Goal: Check status: Check status

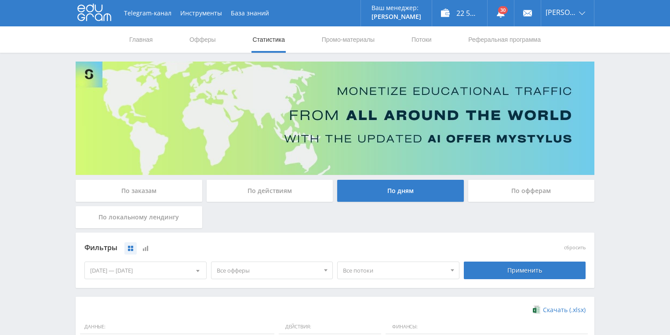
scroll to position [240, 0]
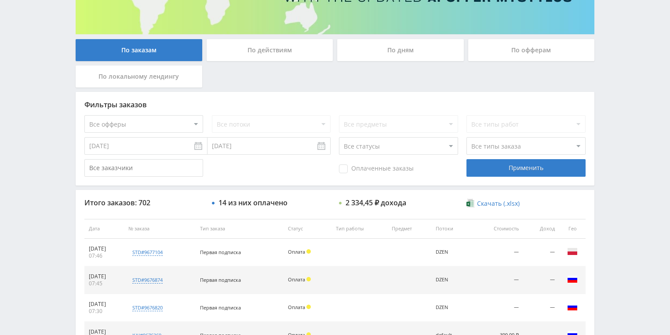
click at [259, 48] on div "По действиям" at bounding box center [270, 50] width 127 height 22
click at [0, 0] on input "По действиям" at bounding box center [0, 0] width 0 height 0
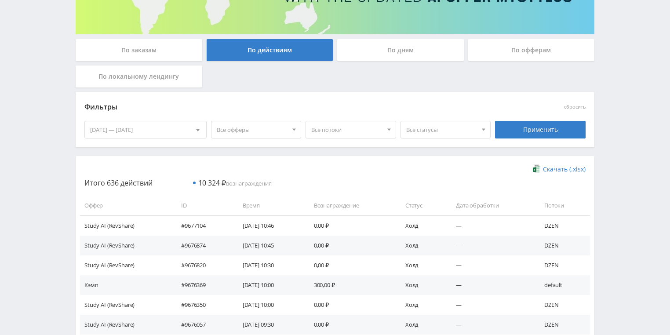
click at [381, 48] on div "По дням" at bounding box center [400, 50] width 127 height 22
click at [0, 0] on input "По дням" at bounding box center [0, 0] width 0 height 0
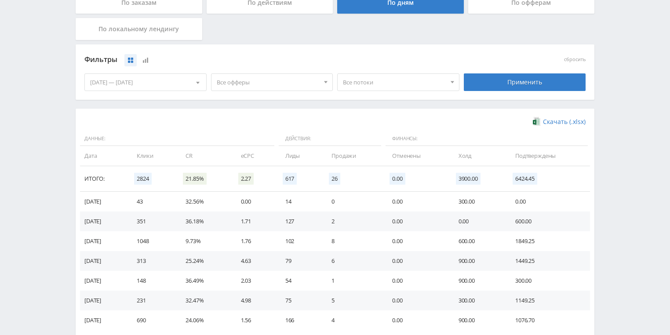
scroll to position [176, 0]
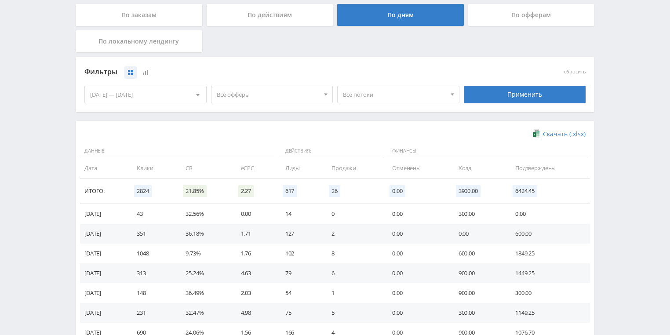
click at [397, 100] on span "Все потоки" at bounding box center [394, 94] width 103 height 17
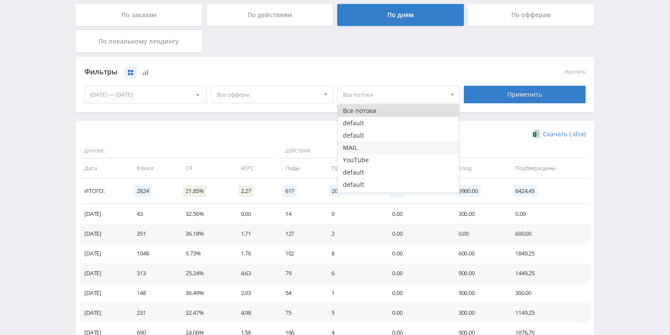
click at [366, 145] on button "MAIL" at bounding box center [398, 148] width 121 height 12
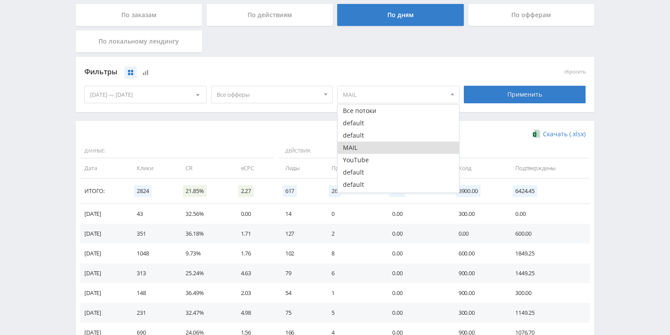
click at [505, 104] on div "Применить" at bounding box center [524, 94] width 127 height 25
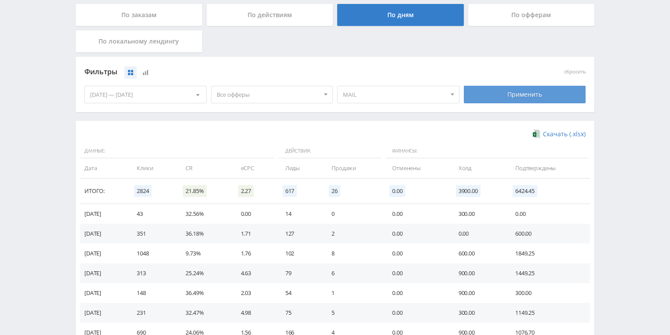
click at [510, 97] on div "Применить" at bounding box center [525, 95] width 122 height 18
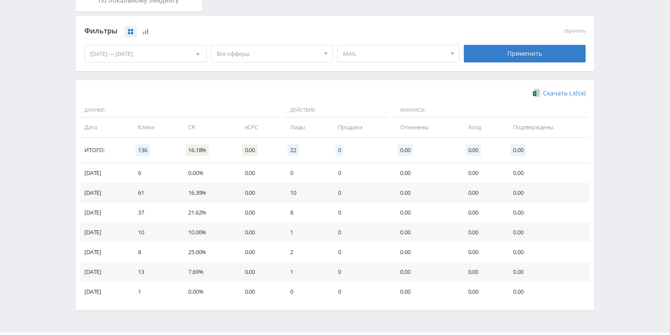
scroll to position [204, 0]
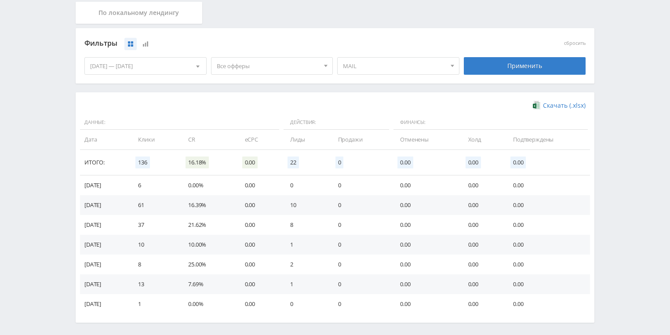
click at [420, 67] on span "MAIL" at bounding box center [394, 66] width 103 height 17
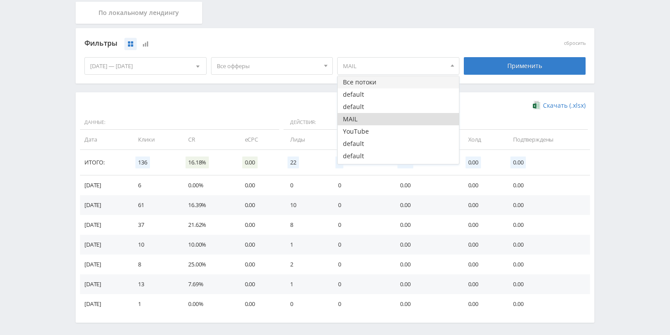
click at [387, 84] on button "Все потоки" at bounding box center [398, 82] width 121 height 12
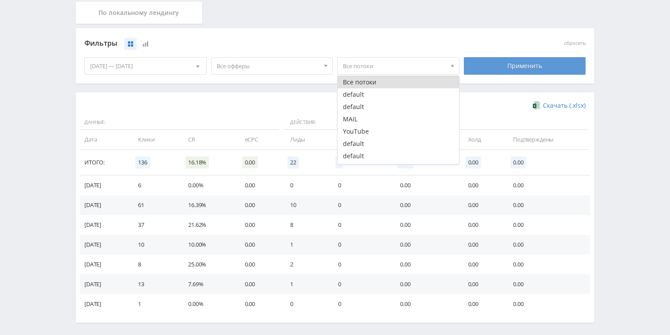
click at [497, 68] on div "Применить" at bounding box center [525, 66] width 122 height 18
